Goal: Navigation & Orientation: Find specific page/section

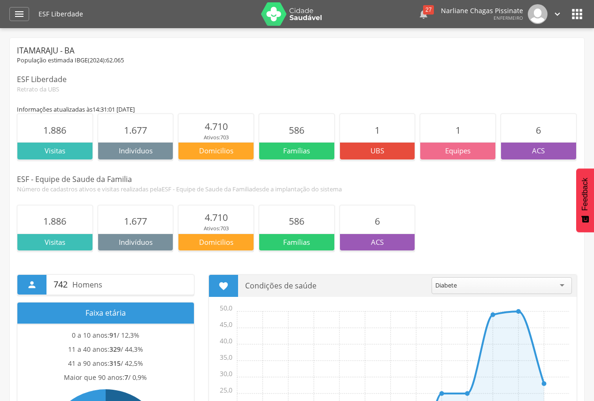
click at [429, 17] on icon "" at bounding box center [423, 13] width 11 height 11
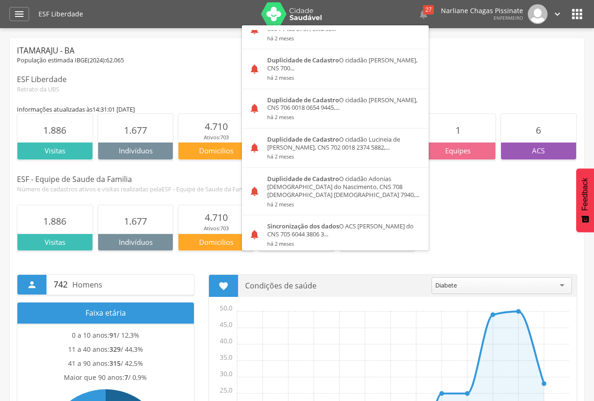
scroll to position [422, 0]
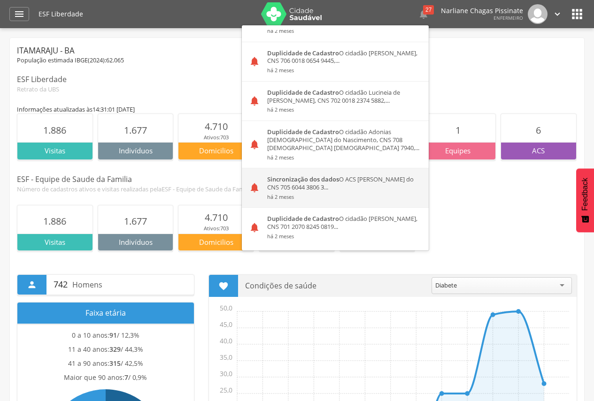
click at [312, 175] on strong "Sincronização dos dados" at bounding box center [303, 179] width 72 height 8
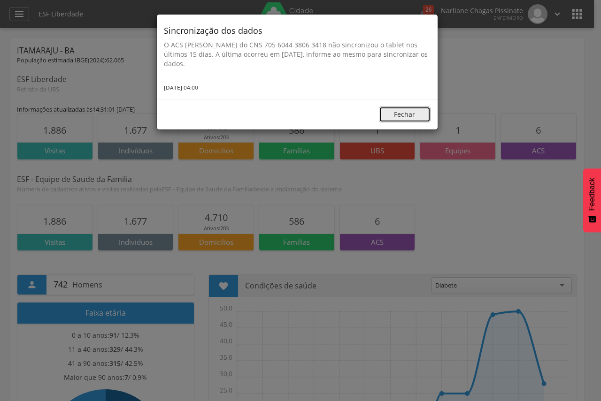
click at [409, 113] on button "Fechar" at bounding box center [405, 115] width 52 height 16
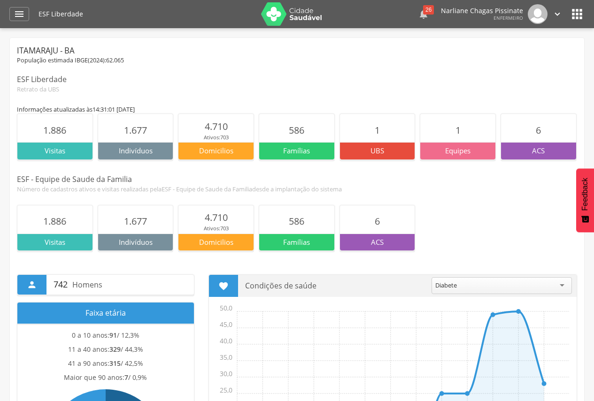
click at [429, 12] on div "26" at bounding box center [428, 9] width 11 height 9
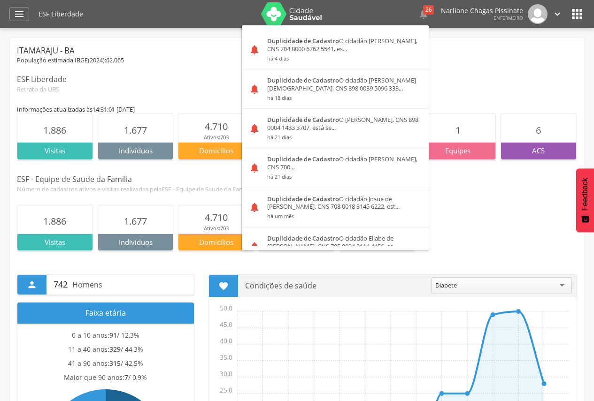
click at [391, 47] on div "Duplicidade de Cadastro O cidadão [PERSON_NAME], CNS 704 8000 6762 5541, es... …" at bounding box center [344, 49] width 169 height 39
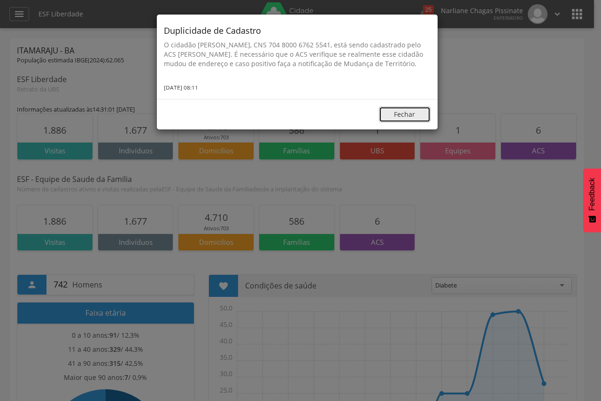
click at [418, 123] on button "Fechar" at bounding box center [405, 115] width 52 height 16
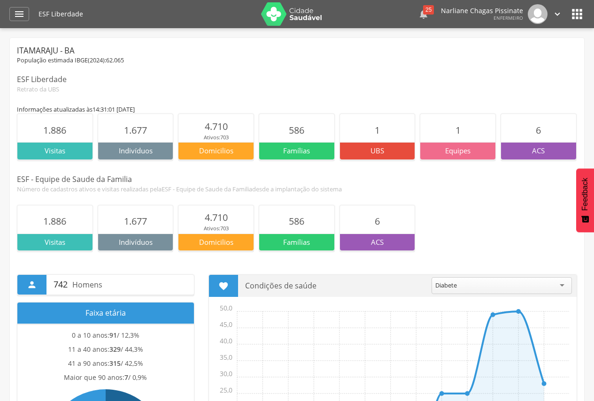
click at [430, 11] on div "25" at bounding box center [428, 9] width 11 height 9
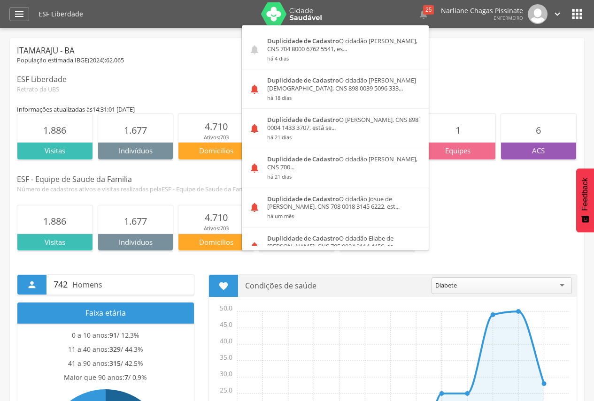
click at [362, 44] on div "Duplicidade de Cadastro O cidadão [PERSON_NAME], CNS 704 8000 6762 5541, es... …" at bounding box center [344, 49] width 169 height 39
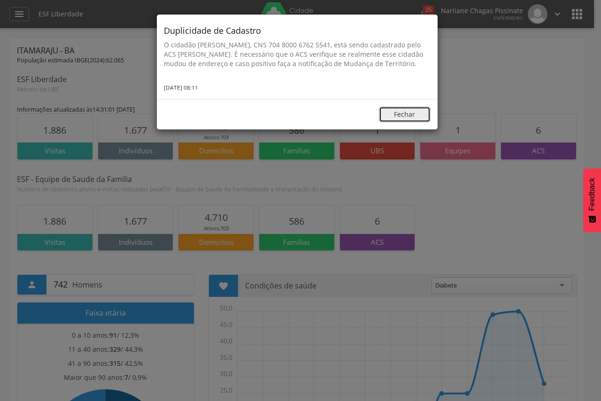
click at [395, 117] on button "Fechar" at bounding box center [405, 115] width 52 height 16
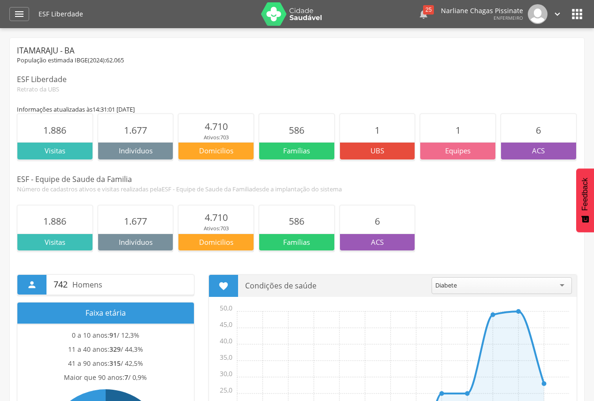
click at [429, 18] on icon "" at bounding box center [423, 13] width 11 height 11
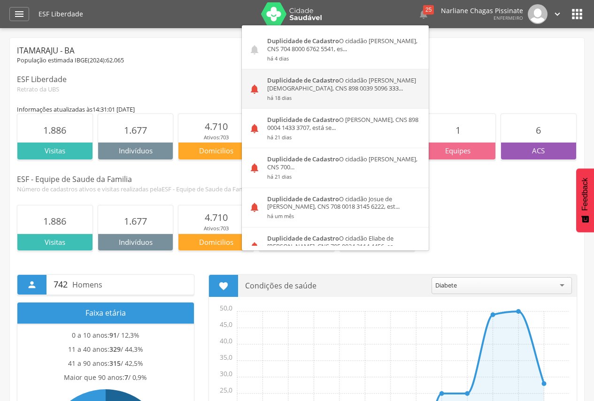
click at [389, 85] on div "Duplicidade de Cadastro O cidadão [PERSON_NAME][DEMOGRAPHIC_DATA], CNS 898 0039…" at bounding box center [344, 88] width 169 height 39
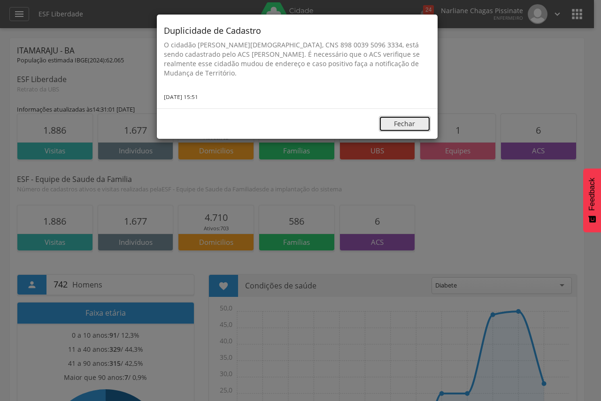
click at [405, 123] on button "Fechar" at bounding box center [405, 124] width 52 height 16
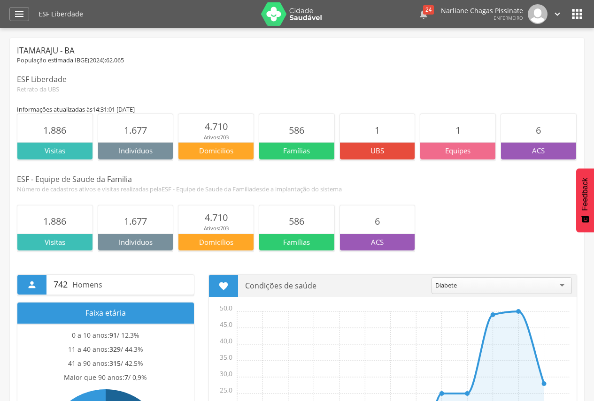
click at [427, 16] on icon "" at bounding box center [423, 13] width 11 height 11
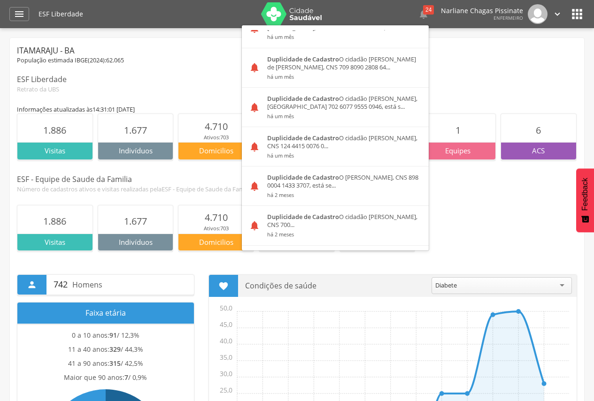
scroll to position [241, 0]
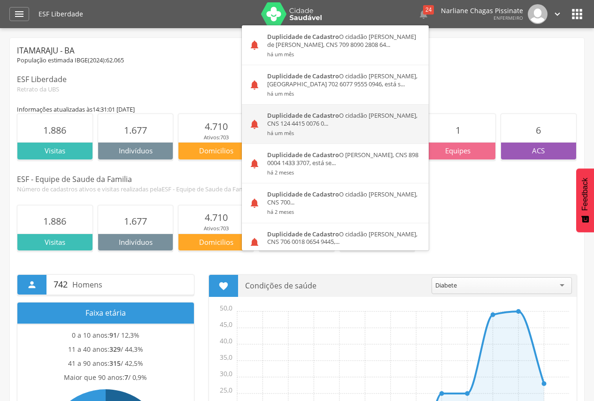
click at [385, 116] on div "Duplicidade de Cadastro O cidadão [PERSON_NAME], CNS 124 4415 0076 0... há um m…" at bounding box center [344, 124] width 169 height 39
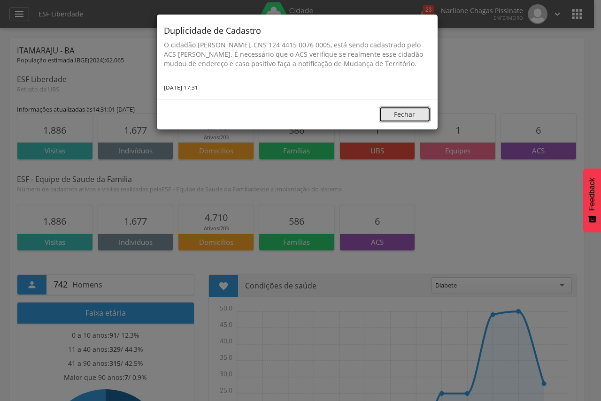
click at [385, 116] on button "Fechar" at bounding box center [405, 115] width 52 height 16
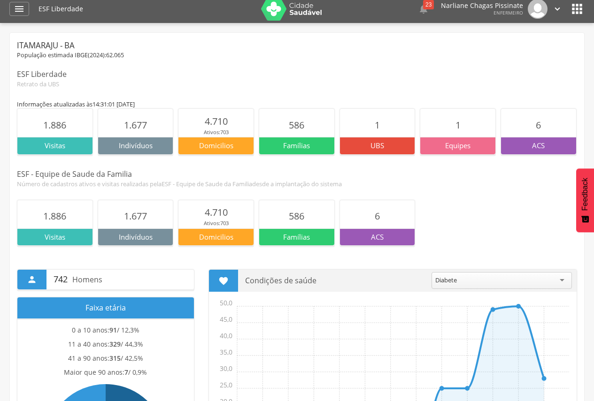
scroll to position [0, 0]
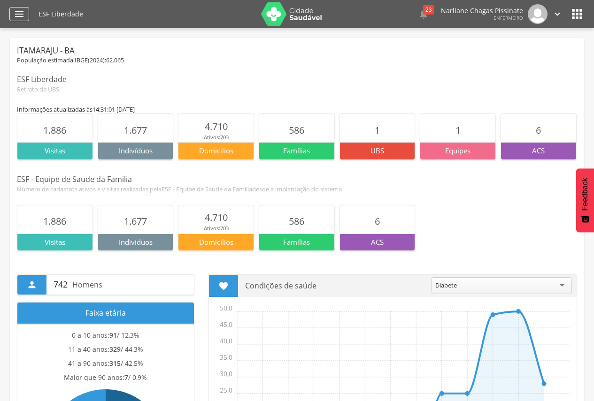
click at [18, 10] on icon "" at bounding box center [19, 13] width 11 height 11
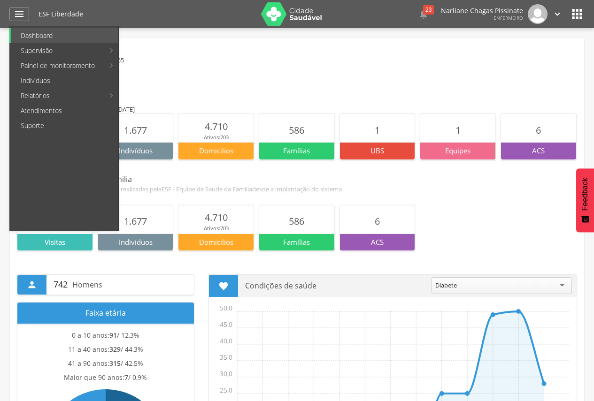
click at [166, 37] on link "Produtividade" at bounding box center [172, 35] width 106 height 15
type input "**********"
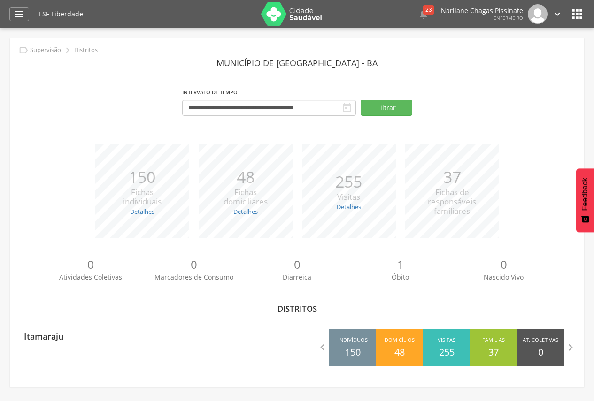
scroll to position [28, 0]
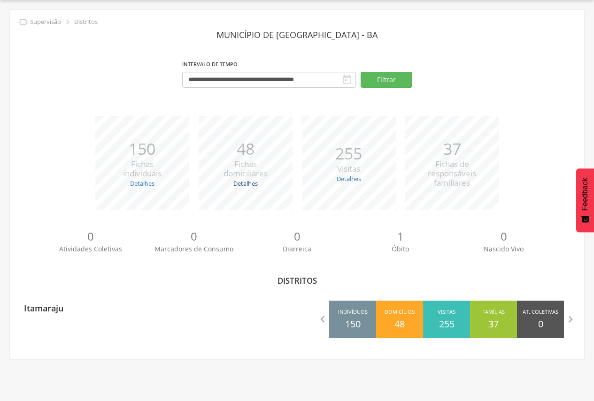
click at [243, 187] on link "Detalhes" at bounding box center [245, 183] width 24 height 8
click at [351, 177] on link "Detalhes" at bounding box center [349, 179] width 24 height 8
click at [54, 206] on div "*** 150 Fichas individuais Detalhes Novas: 7 Atualizadas: 143 *** 48 Fichas dom…" at bounding box center [297, 167] width 560 height 103
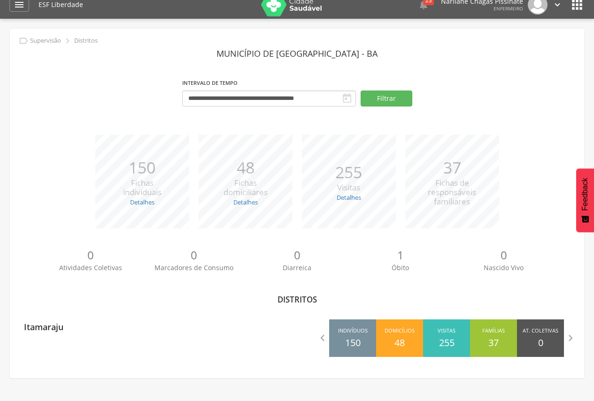
scroll to position [0, 0]
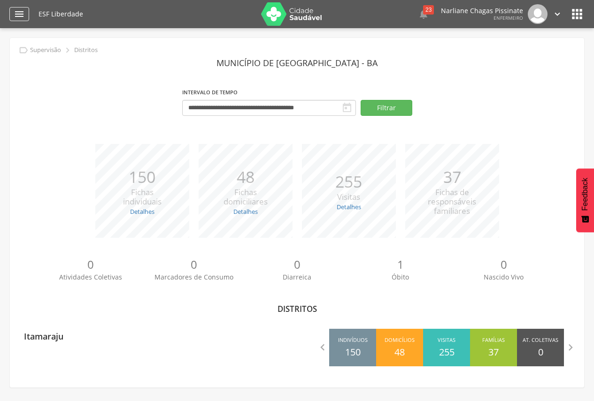
click at [18, 15] on icon "" at bounding box center [19, 13] width 11 height 11
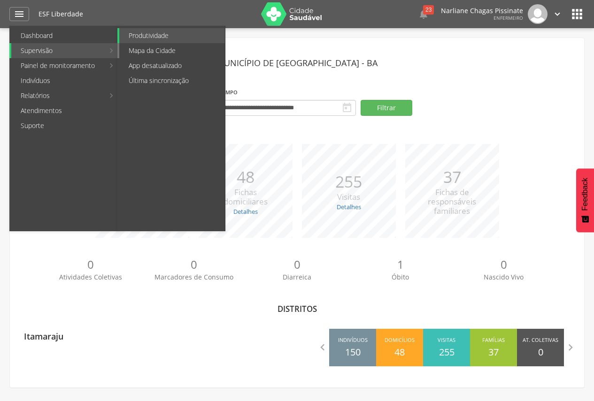
click at [136, 48] on link "Mapa da Cidade" at bounding box center [172, 50] width 106 height 15
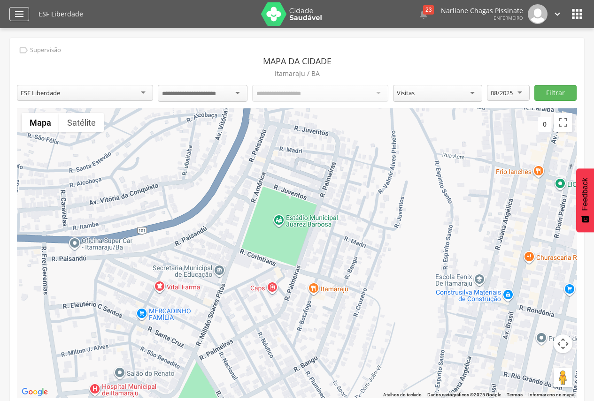
click at [24, 11] on icon "" at bounding box center [19, 13] width 11 height 11
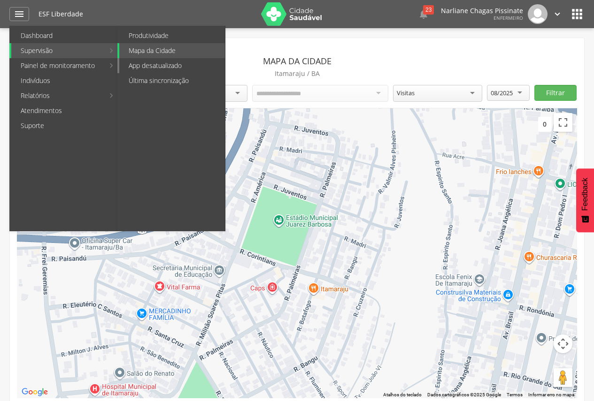
click at [137, 70] on link "App desatualizado" at bounding box center [172, 65] width 106 height 15
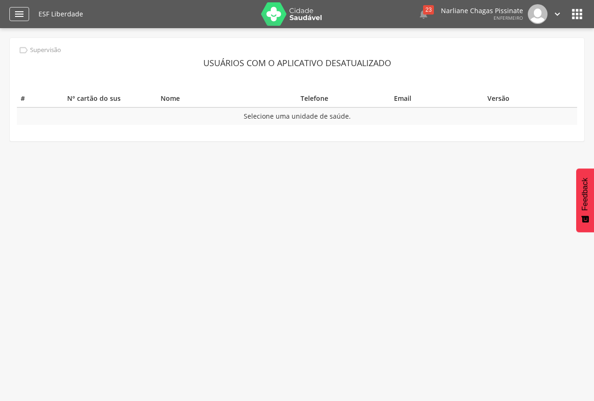
click at [20, 20] on div "" at bounding box center [19, 14] width 20 height 14
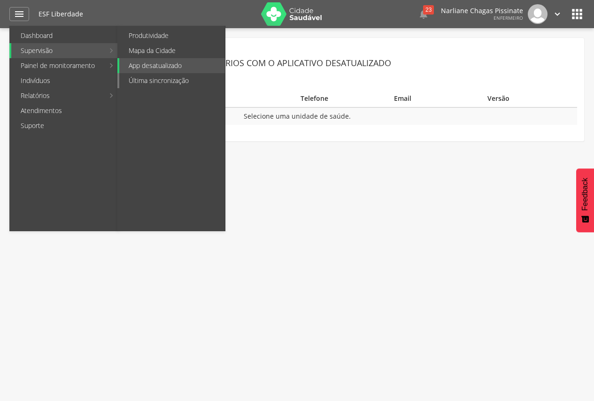
click at [129, 81] on link "Última sincronização" at bounding box center [172, 80] width 106 height 15
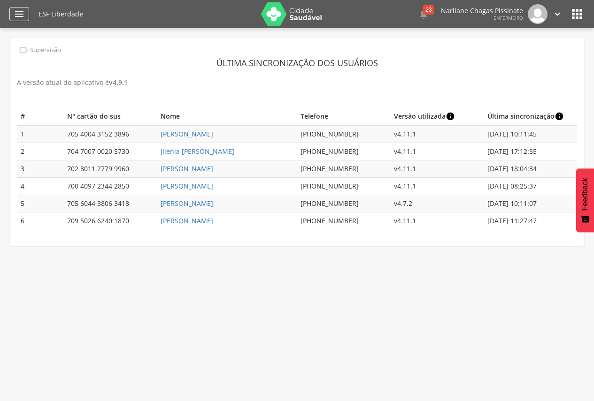
click at [21, 15] on icon "" at bounding box center [19, 13] width 11 height 11
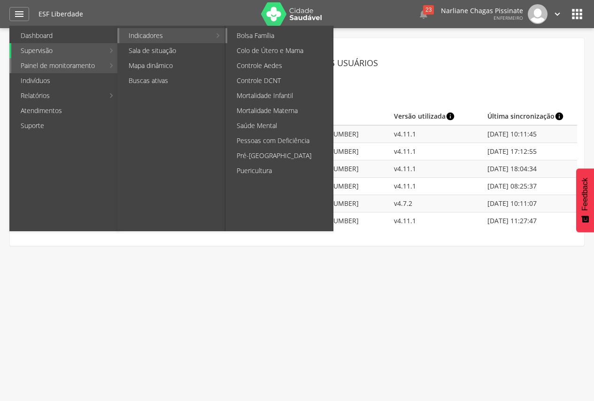
click at [247, 40] on link "Bolsa Família" at bounding box center [280, 35] width 106 height 15
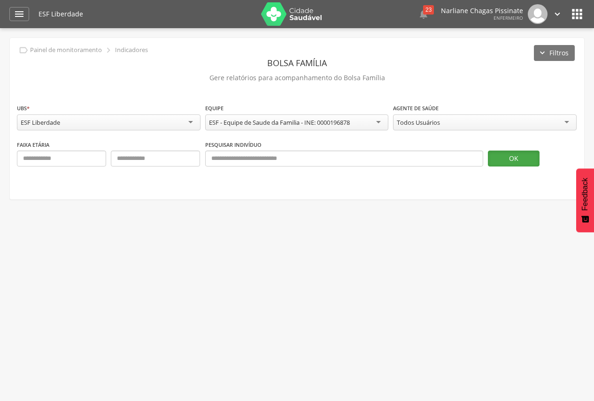
click at [538, 153] on button "OK" at bounding box center [514, 159] width 52 height 16
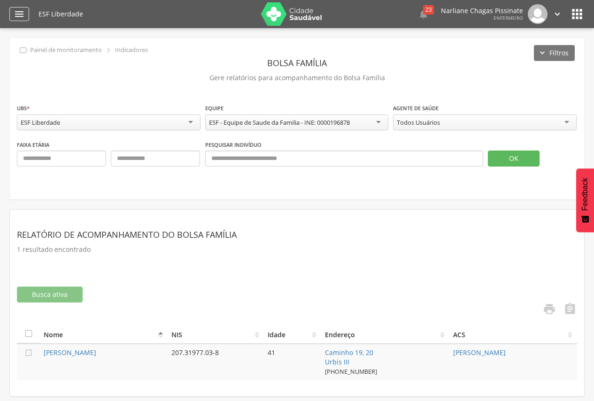
click at [26, 14] on div "" at bounding box center [19, 14] width 20 height 14
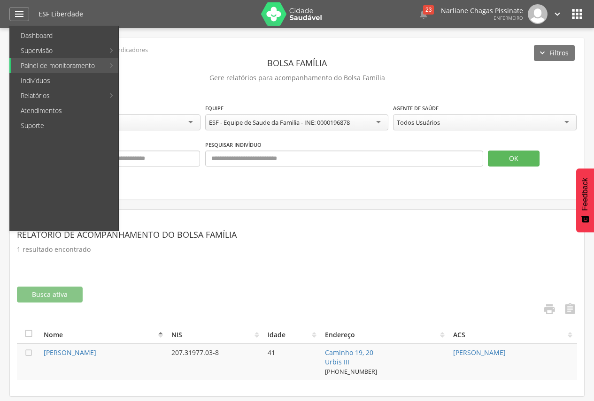
click at [583, 13] on icon "" at bounding box center [576, 14] width 15 height 15
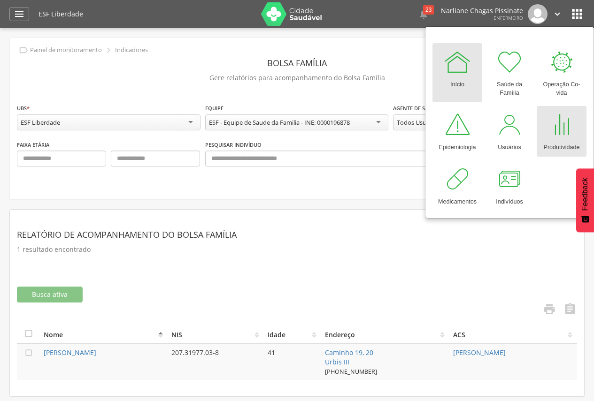
click at [555, 131] on div at bounding box center [561, 125] width 28 height 28
